Goal: Task Accomplishment & Management: Use online tool/utility

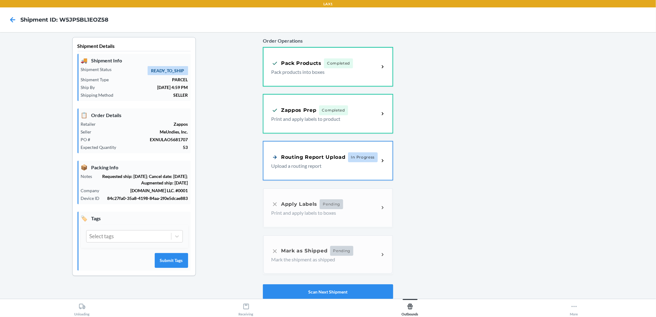
click at [15, 23] on icon at bounding box center [12, 20] width 10 height 10
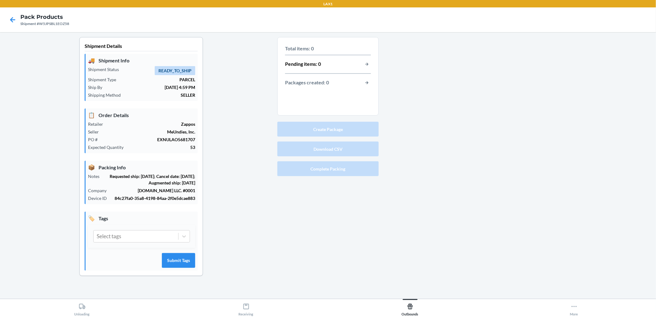
click at [15, 23] on icon at bounding box center [12, 20] width 10 height 10
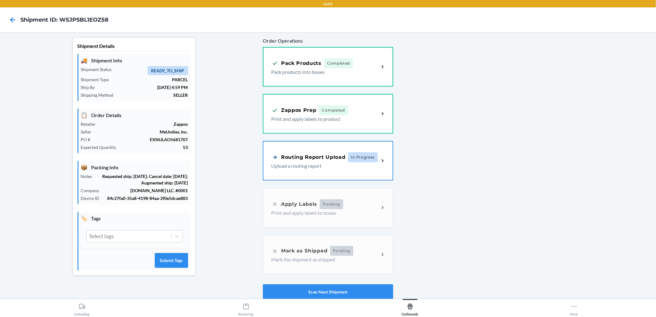
click at [15, 23] on icon at bounding box center [12, 20] width 10 height 10
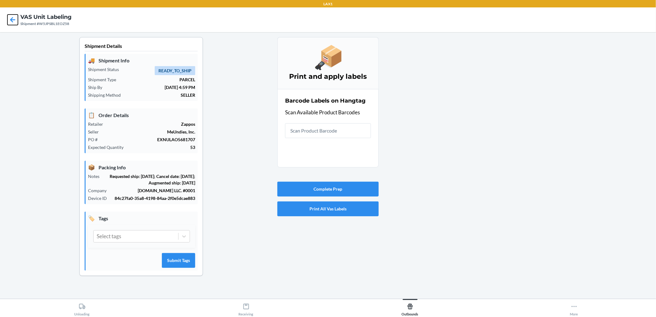
click at [15, 23] on icon at bounding box center [12, 20] width 10 height 10
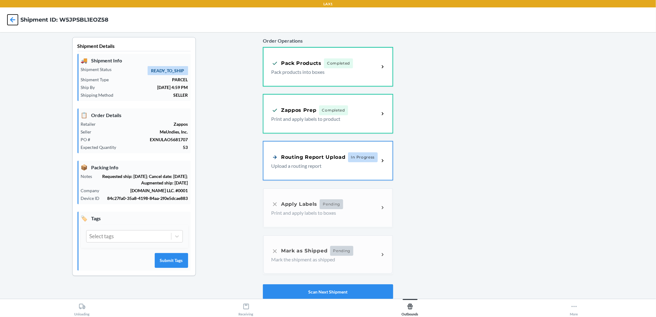
click at [15, 23] on icon at bounding box center [12, 20] width 10 height 10
click at [289, 289] on button "Scan Next Shipment" at bounding box center [328, 291] width 130 height 15
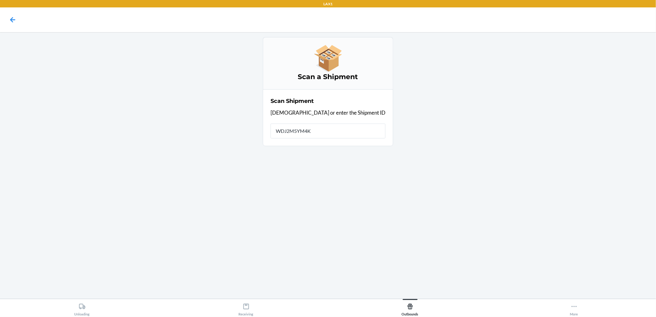
type input "WDJ2M5YM4KA"
click at [10, 19] on icon at bounding box center [12, 20] width 10 height 10
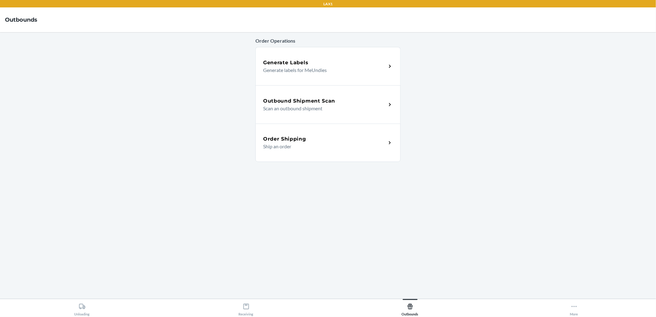
click at [372, 104] on div "Outbound Shipment Scan" at bounding box center [324, 100] width 123 height 7
